Goal: Task Accomplishment & Management: Complete application form

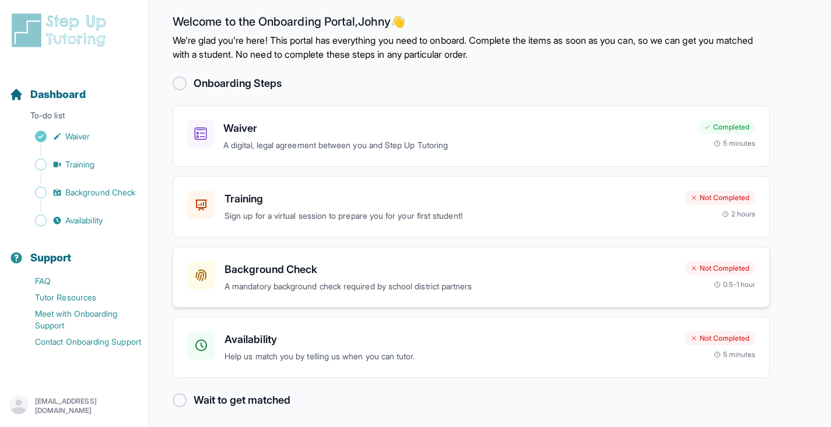
scroll to position [12, 0]
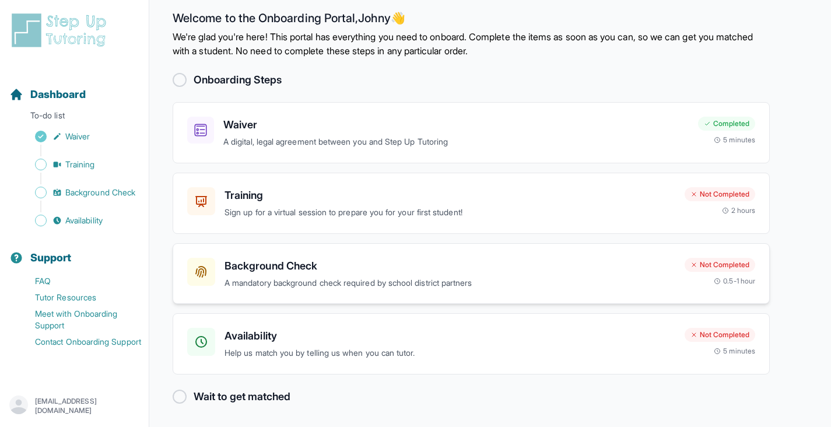
click at [388, 271] on h3 "Background Check" at bounding box center [450, 266] width 451 height 16
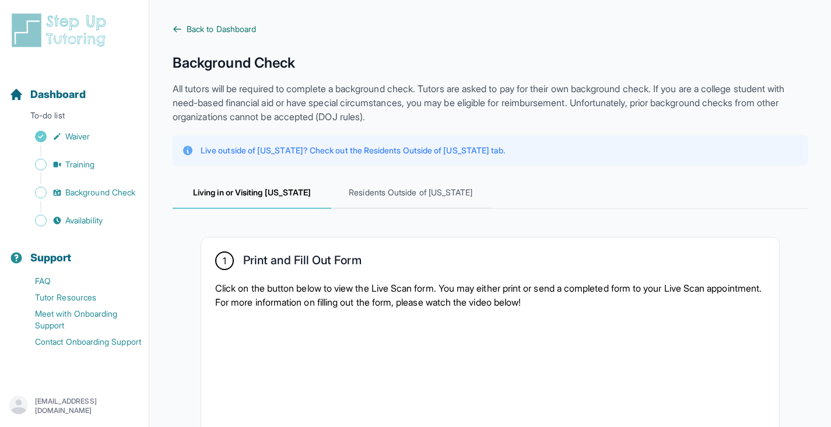
click at [191, 31] on span "Back to Dashboard" at bounding box center [221, 29] width 69 height 12
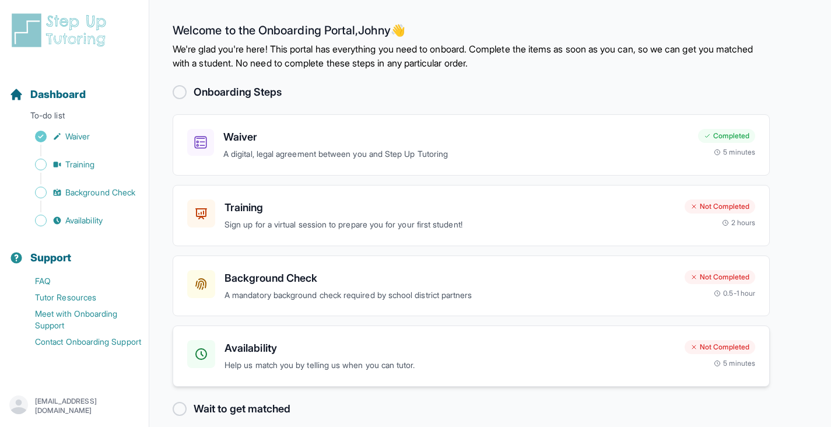
click at [450, 359] on p "Help us match you by telling us when you can tutor." at bounding box center [450, 365] width 451 height 13
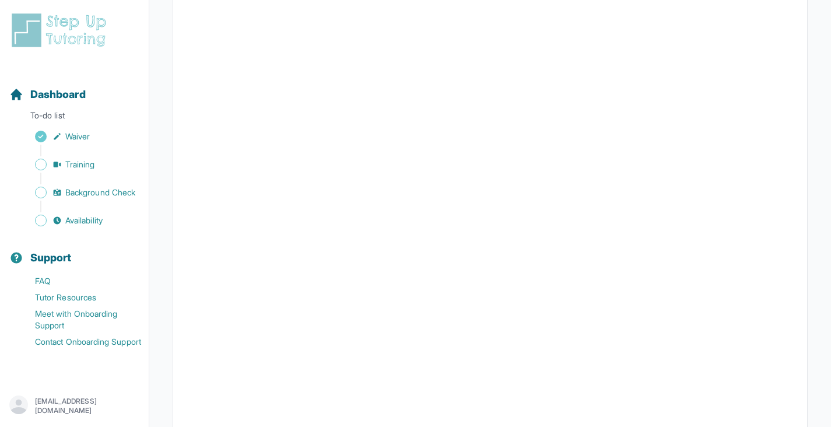
scroll to position [251, 0]
click at [68, 97] on span "Dashboard" at bounding box center [57, 94] width 55 height 16
